Goal: Find specific page/section: Find specific page/section

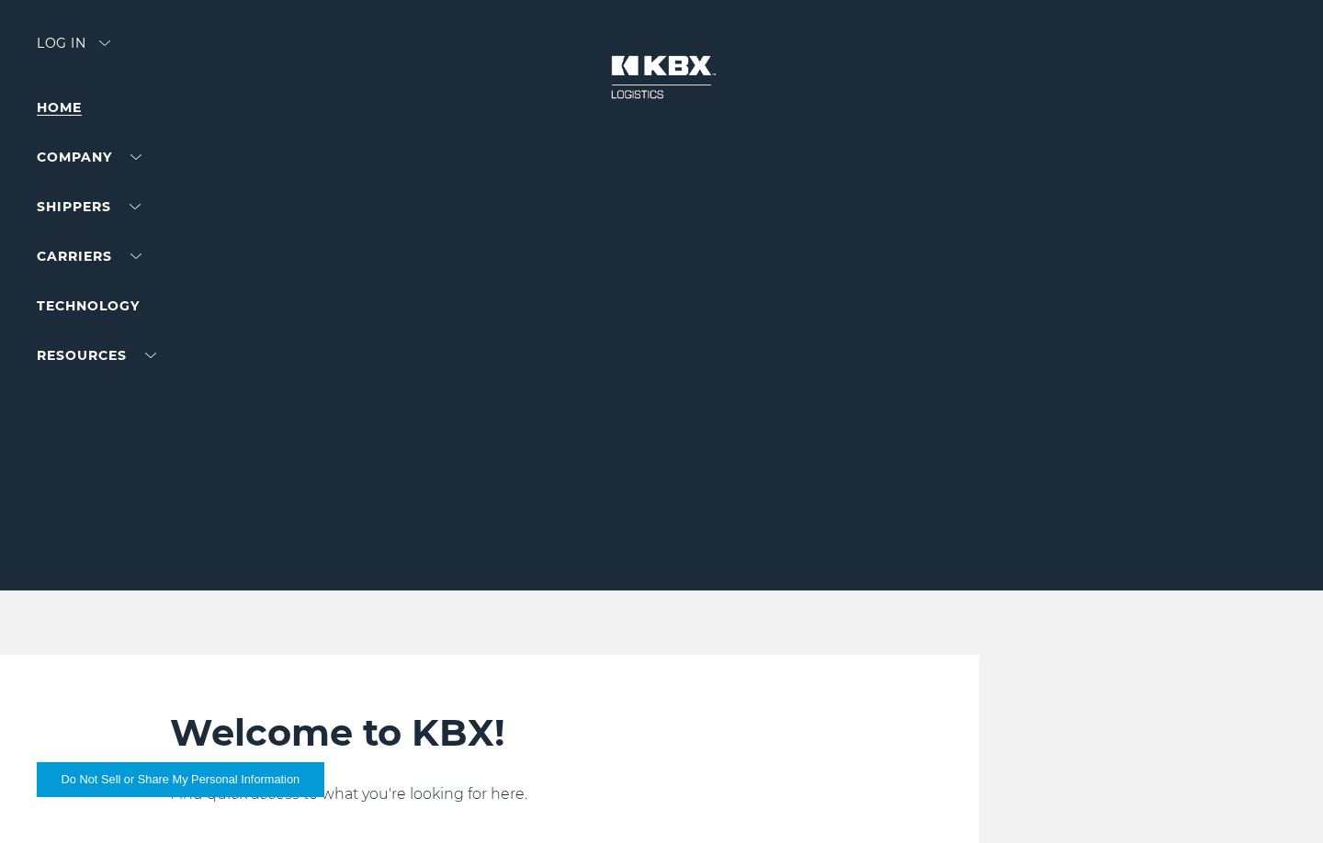
click at [51, 112] on link "Home" at bounding box center [59, 107] width 45 height 17
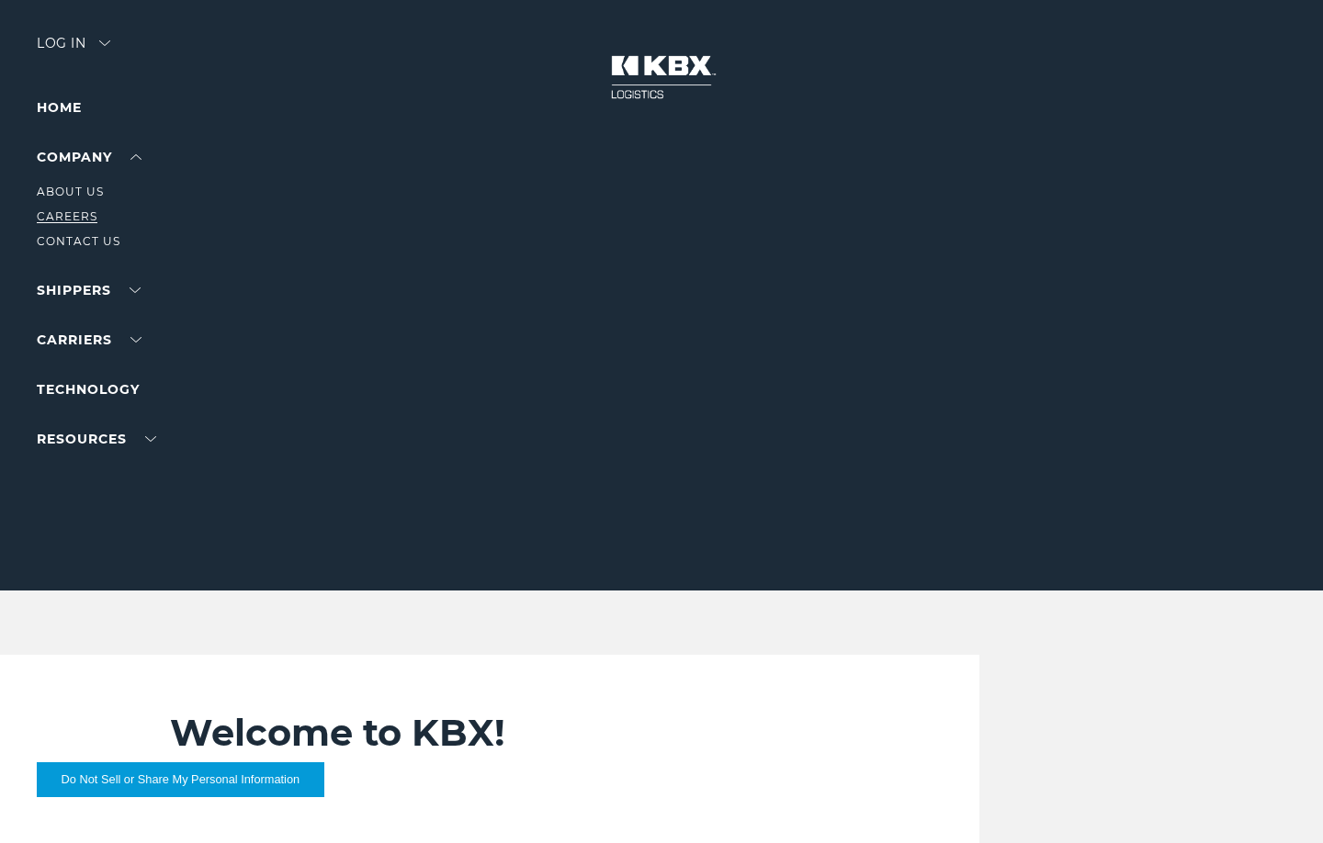
click at [47, 217] on link "Careers" at bounding box center [67, 216] width 61 height 14
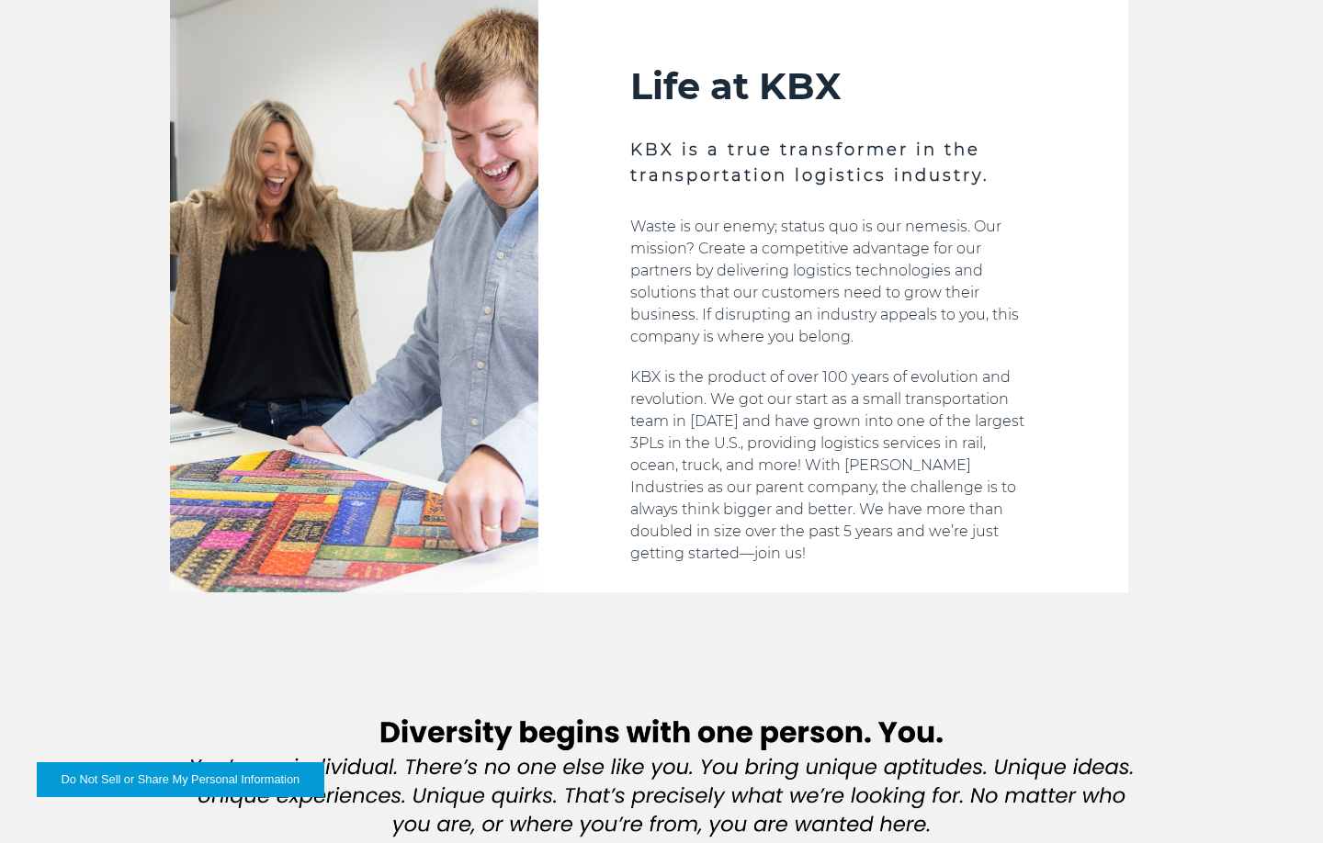
scroll to position [468, 0]
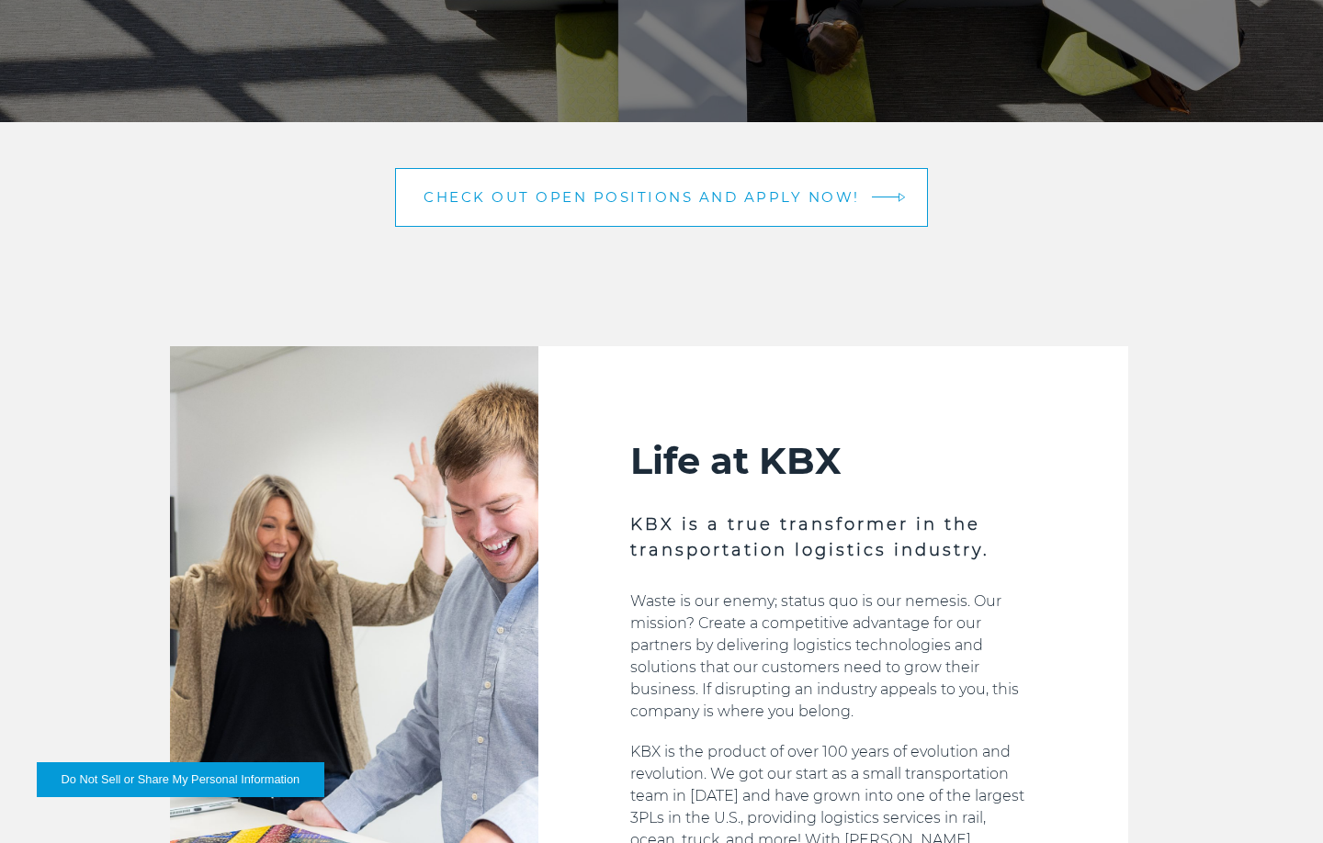
click at [882, 197] on link "Check out open positions and apply now!" at bounding box center [661, 197] width 533 height 59
